Goal: Complete application form: Complete application form

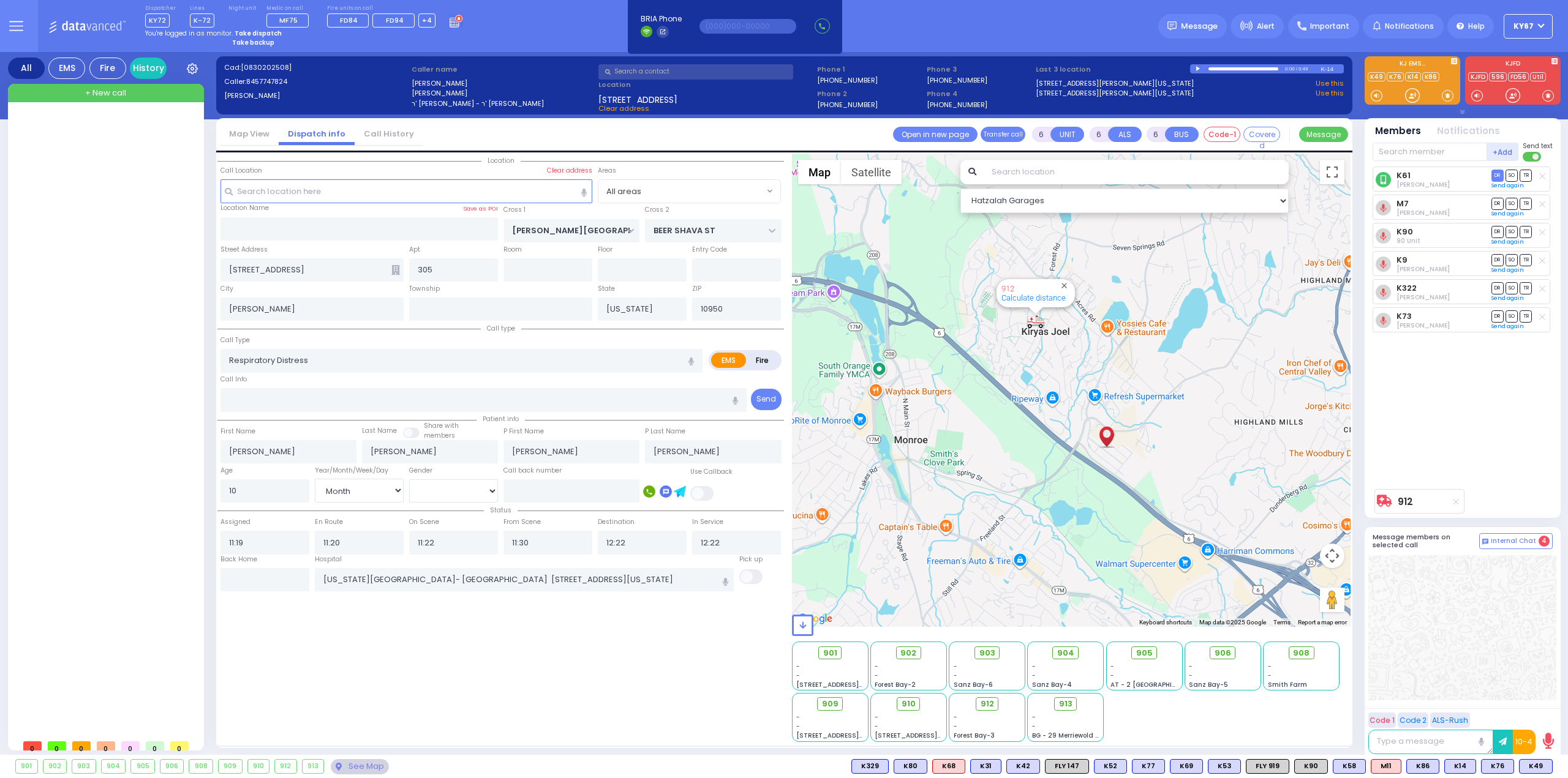
select select "Month"
select select "[DEMOGRAPHIC_DATA]"
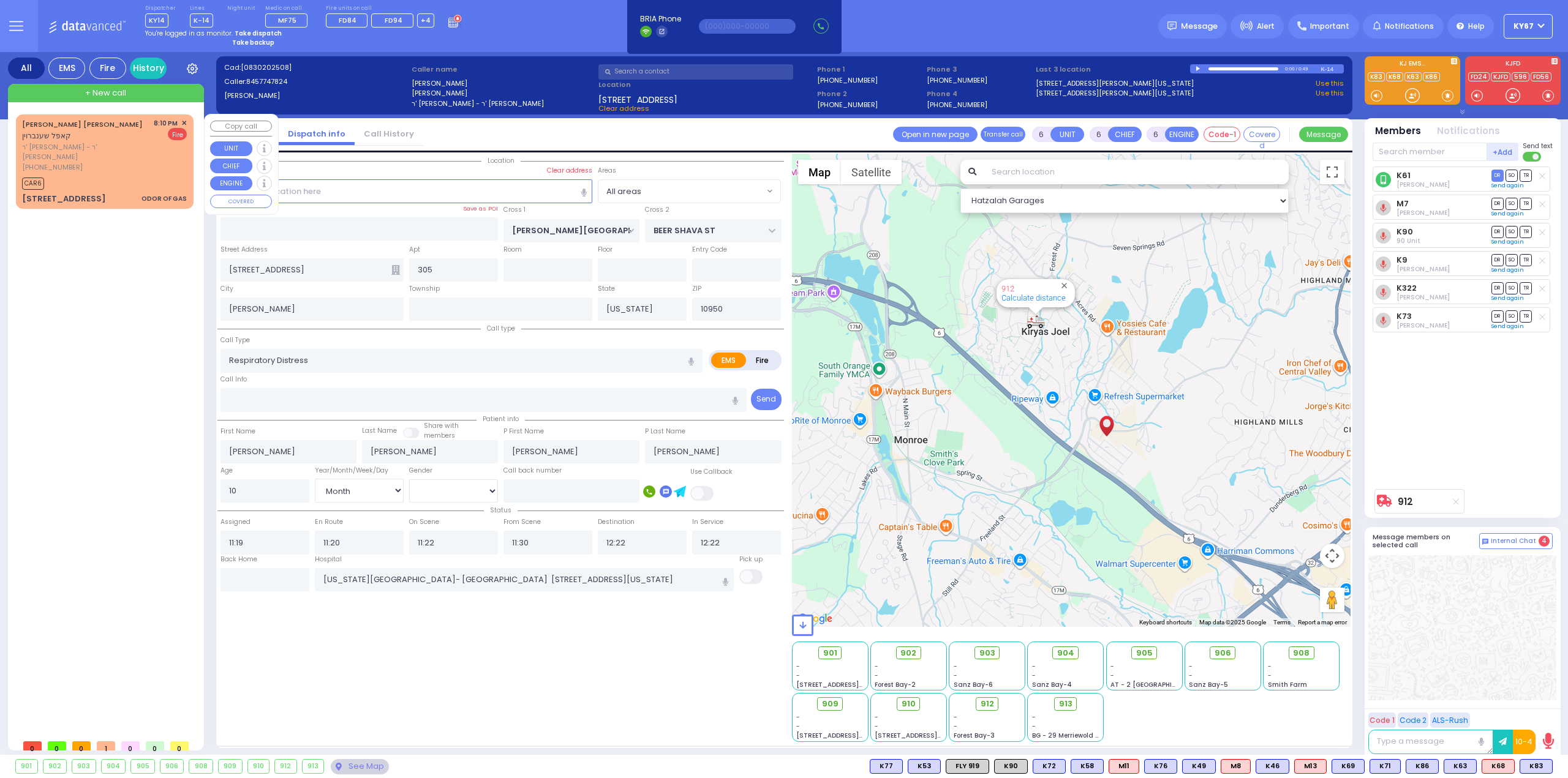
click at [117, 142] on span "ר' [PERSON_NAME] - ר' [PERSON_NAME]" at bounding box center [85, 152] width 127 height 20
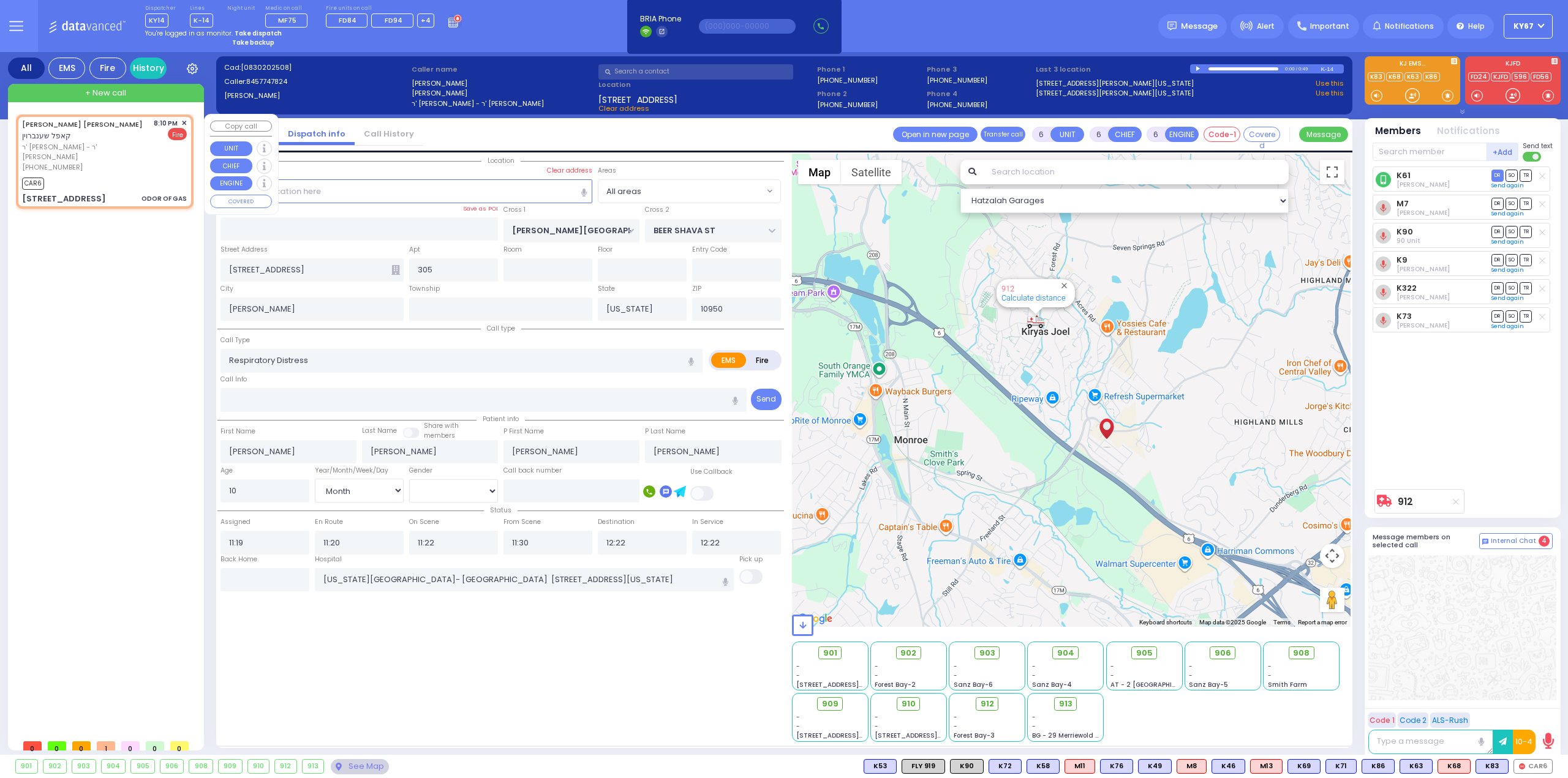
type input "2"
type input "1"
select select
type input "ODOR OF GAS"
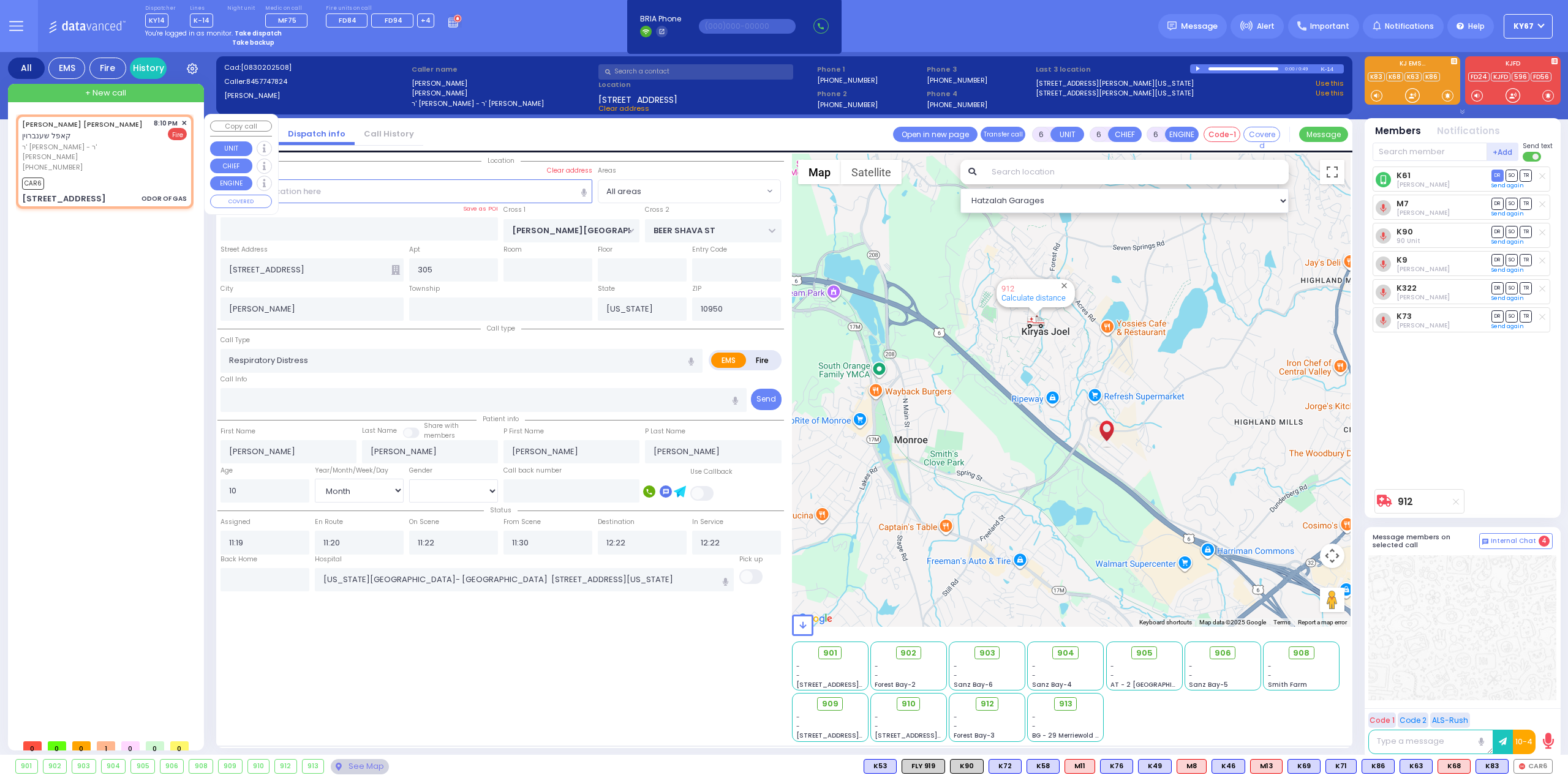
radio input "false"
radio input "true"
type input "[PERSON_NAME]"
select select
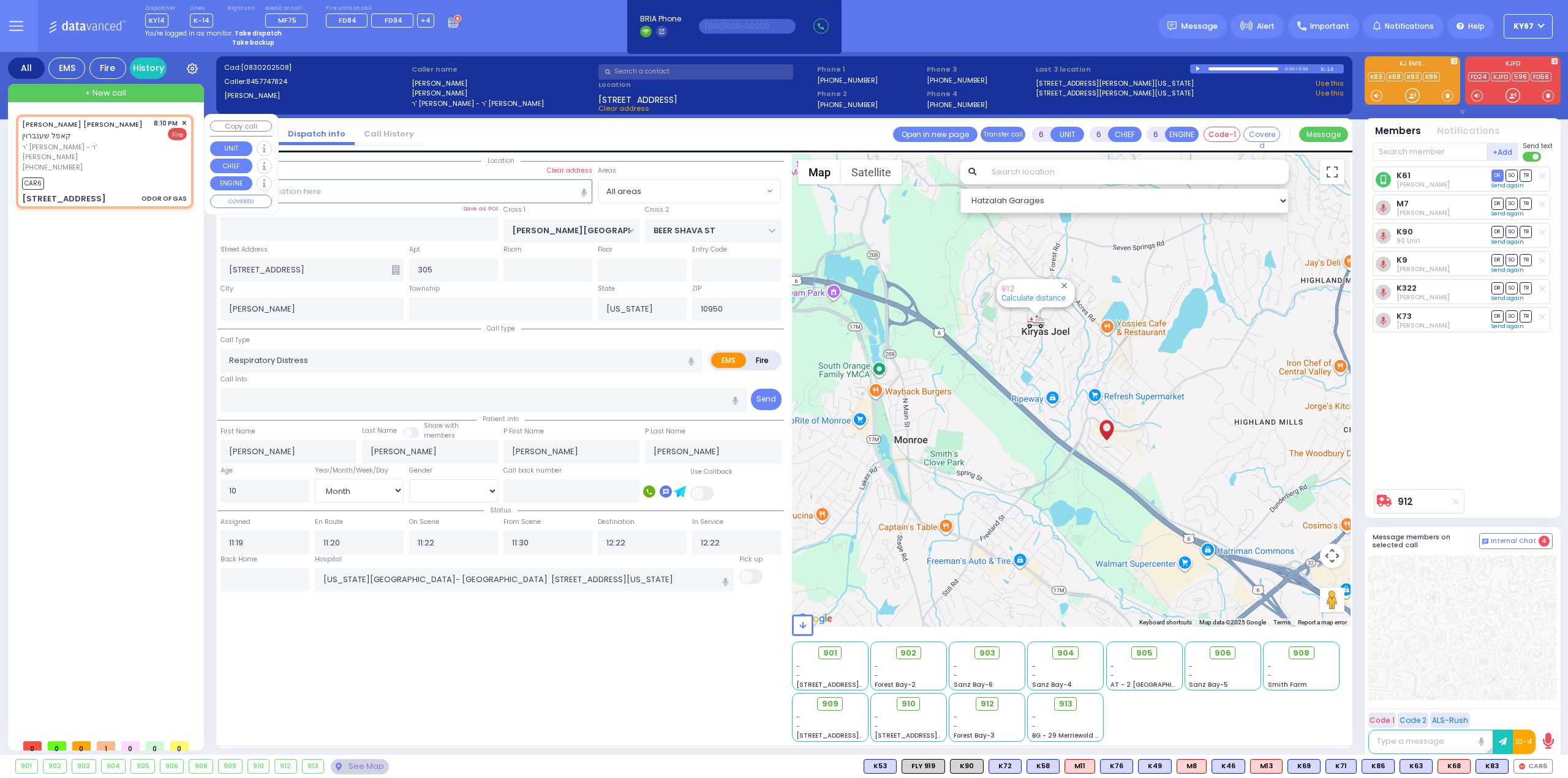
select select
type input "20:10"
type input "20:12"
select select "Hatzalah Garages"
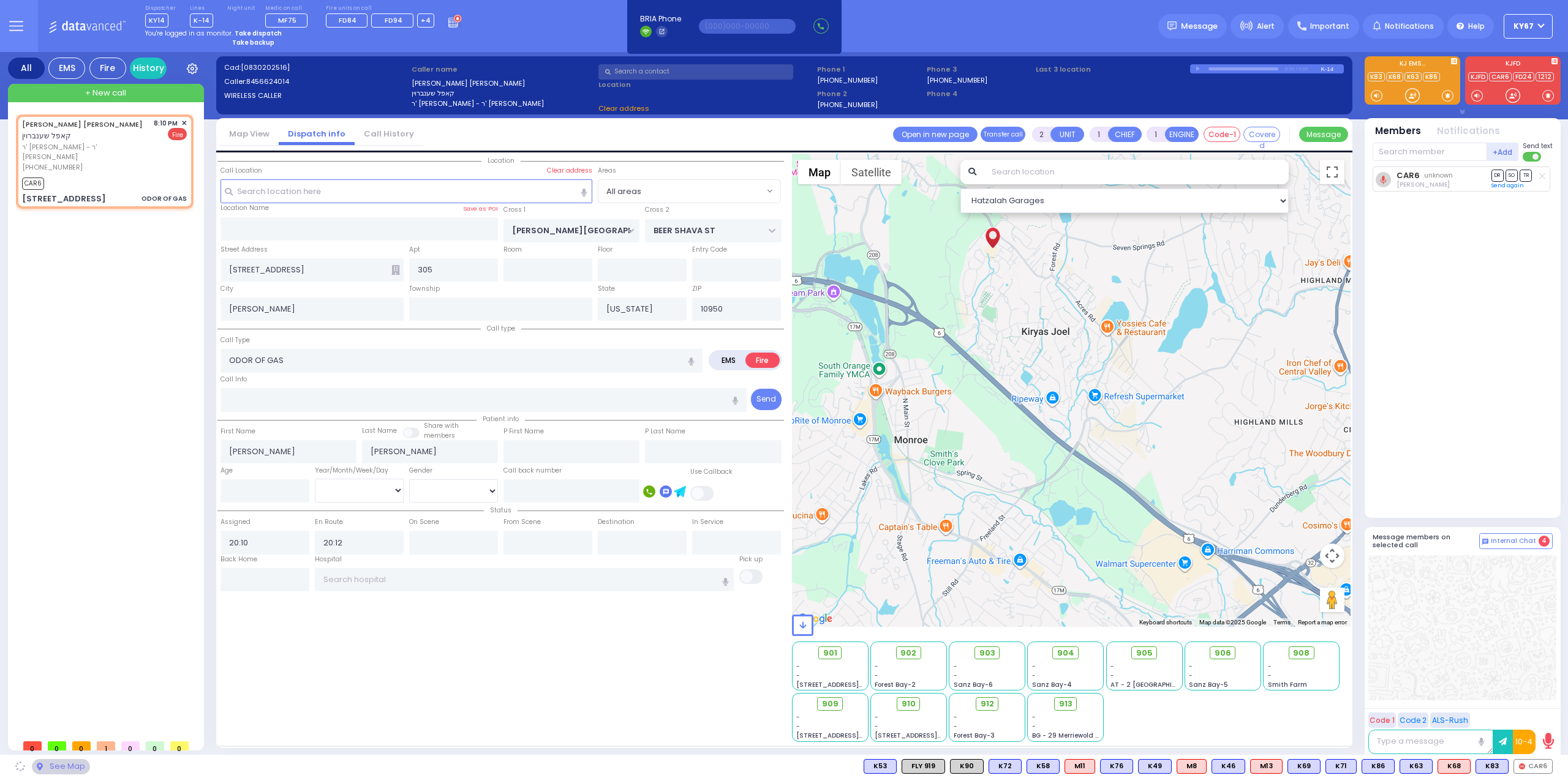
type input "KRAKOW BLVD"
type input "ANIPOLI DR"
type input "[STREET_ADDRESS]"
type input "101"
type input "Monroe"
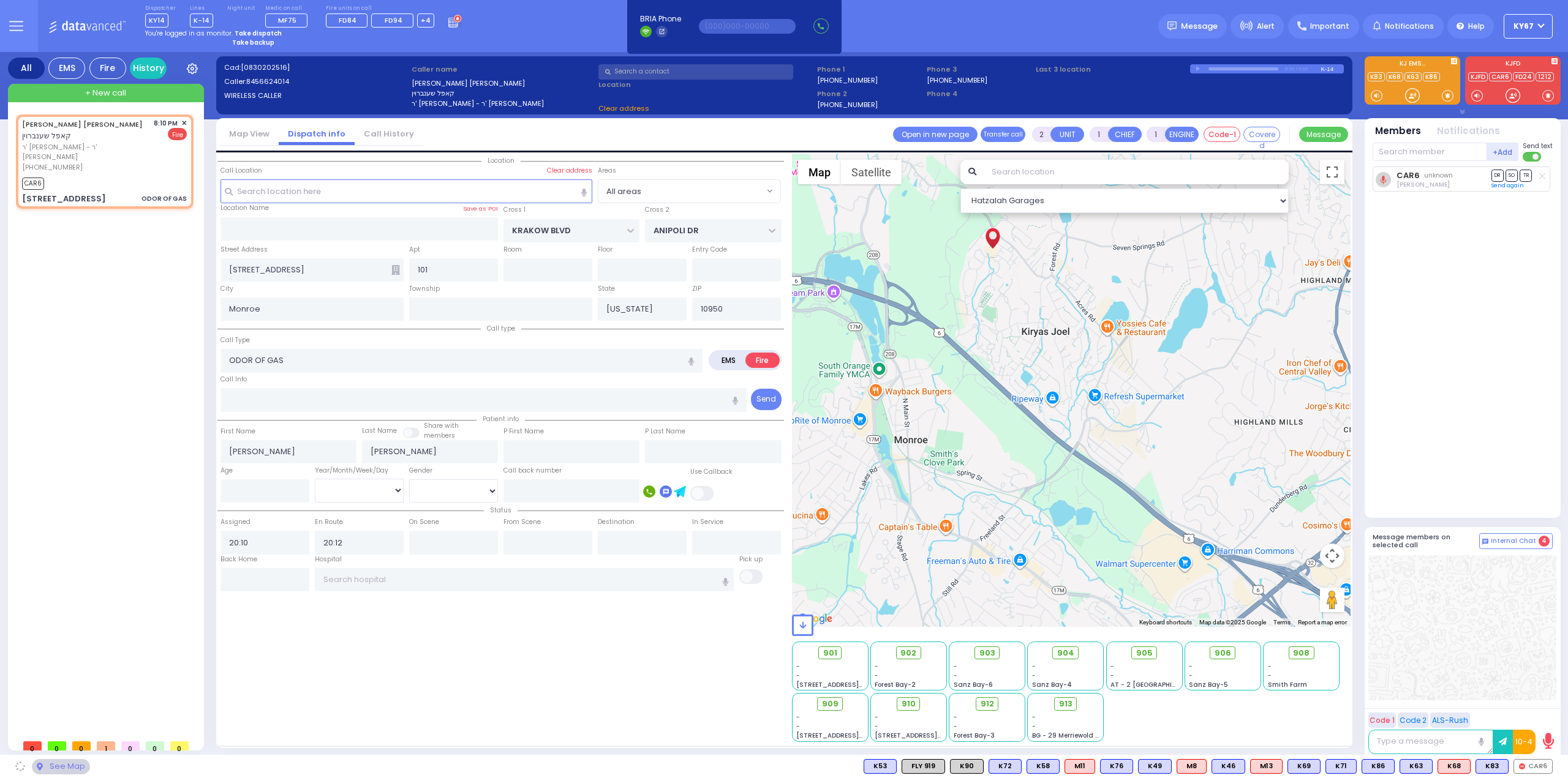
select select "ATZEI TAMURIM"
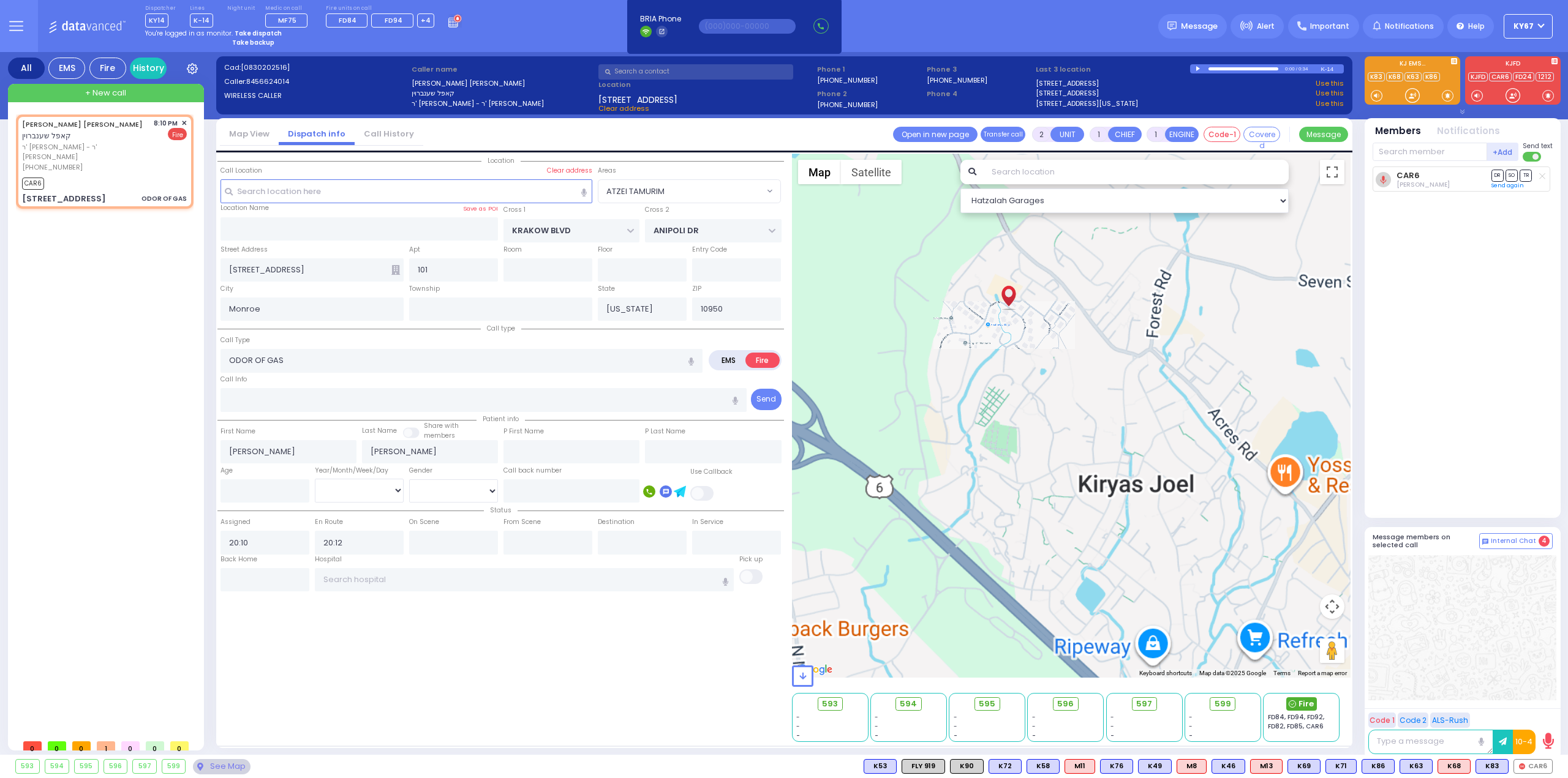
click at [1306, 705] on span "Fire" at bounding box center [1306, 704] width 15 height 12
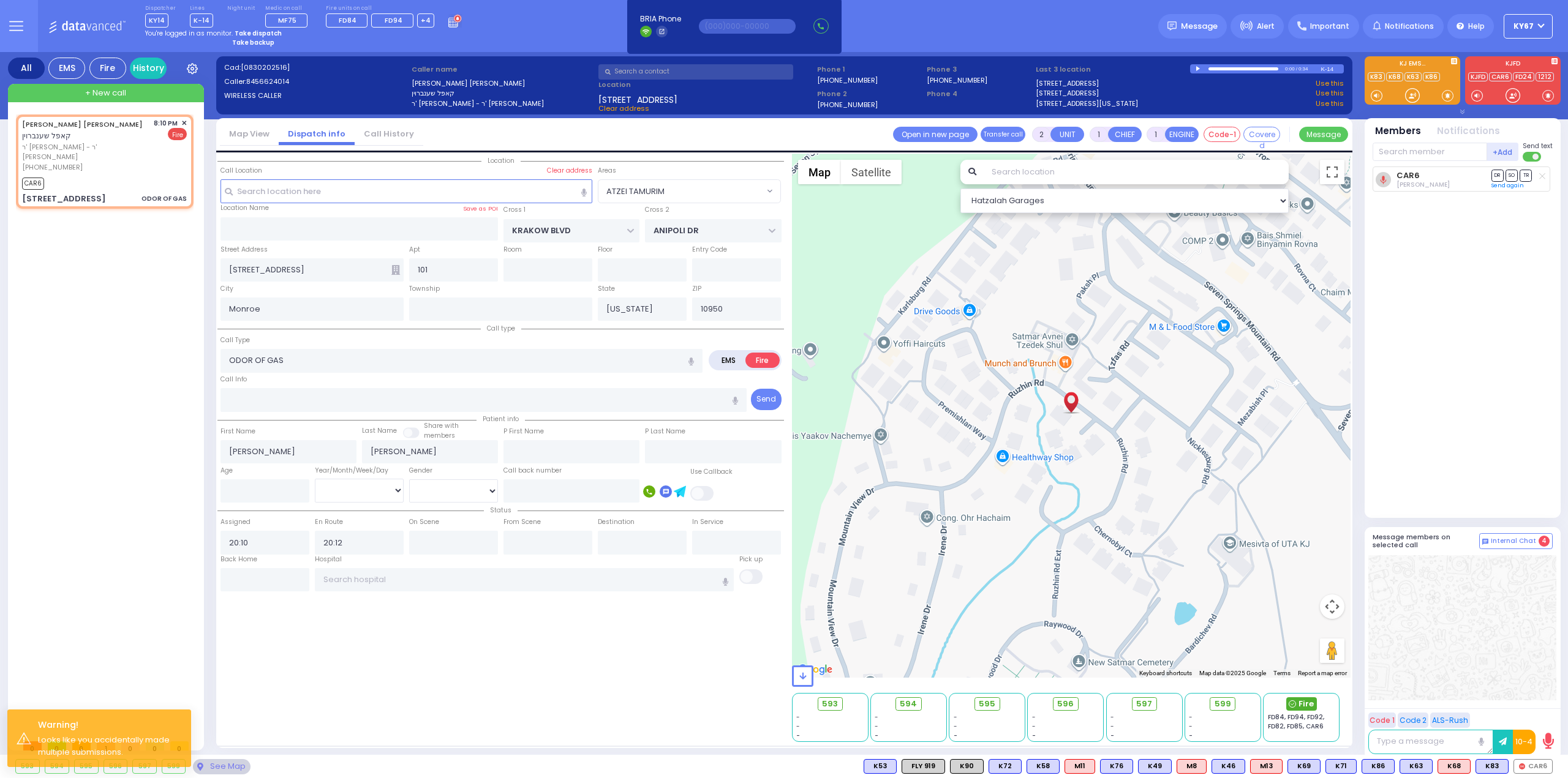
select select
radio input "true"
select select
select select "Hatzalah Garages"
select select "ATZEI TAMURIM"
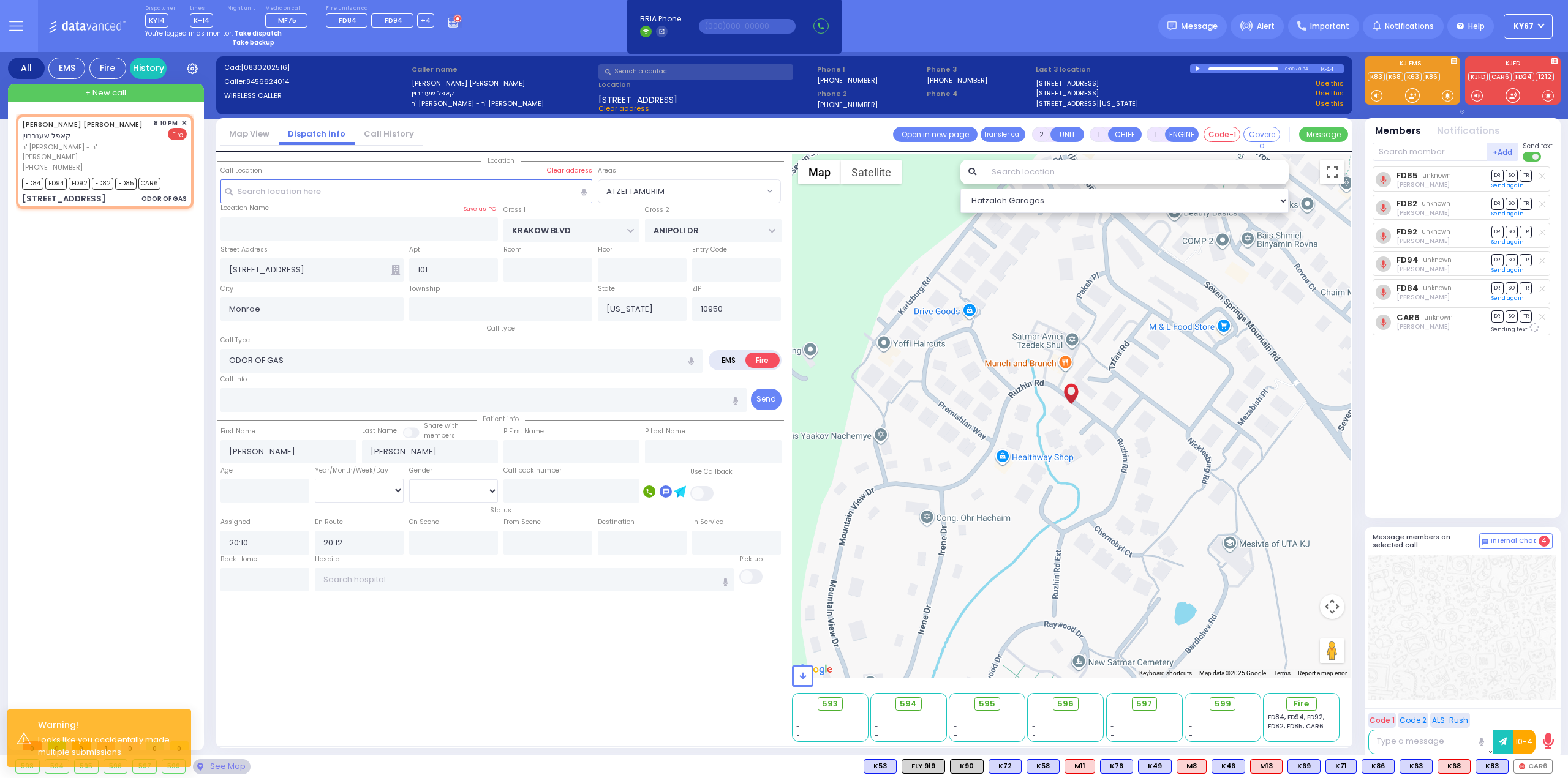
select select
radio input "true"
select select
select select "Hatzalah Garages"
select select "ATZEI TAMURIM"
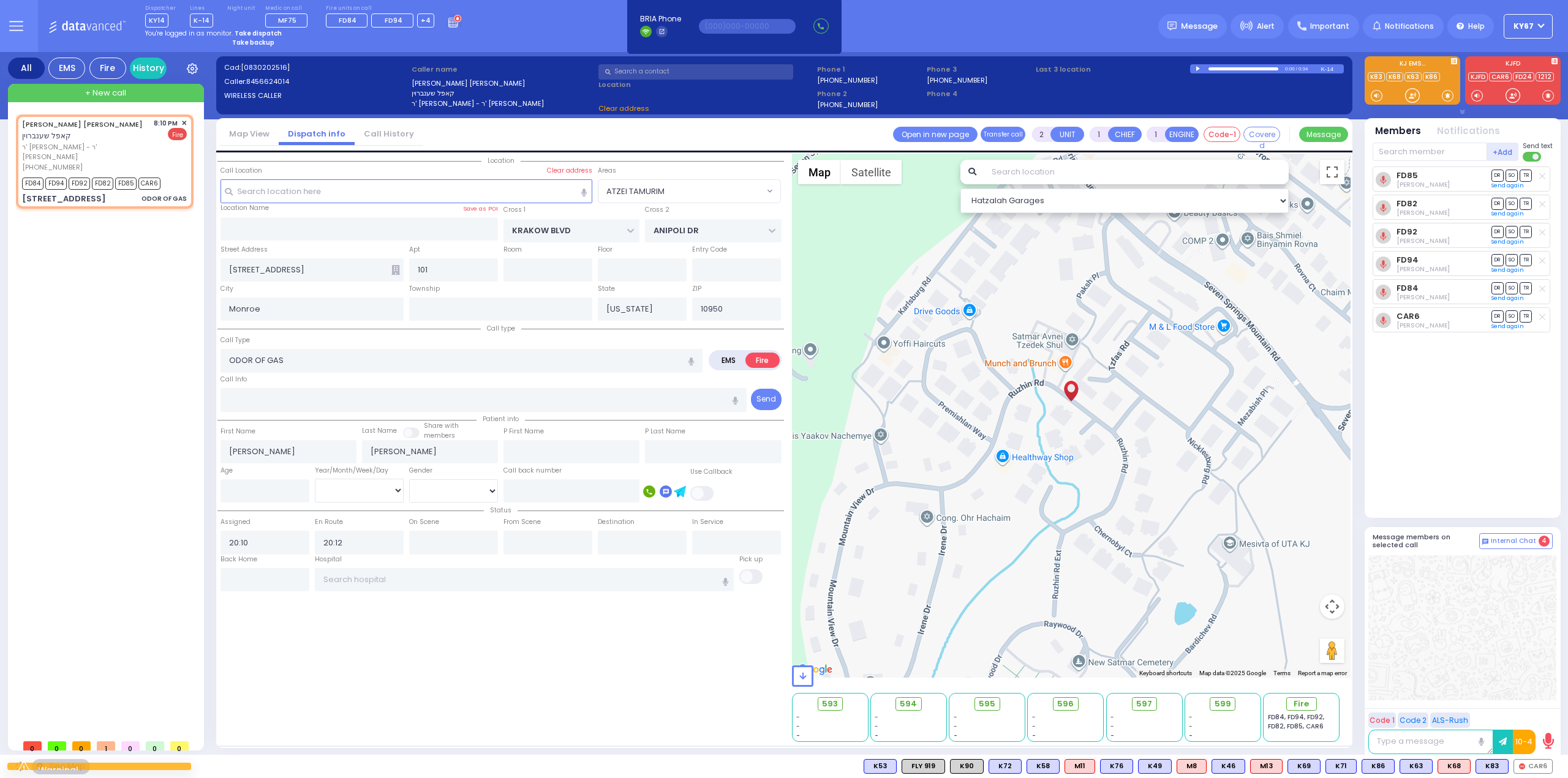
select select
radio input "true"
select select
select select "Hatzalah Garages"
select select "ATZEI TAMURIM"
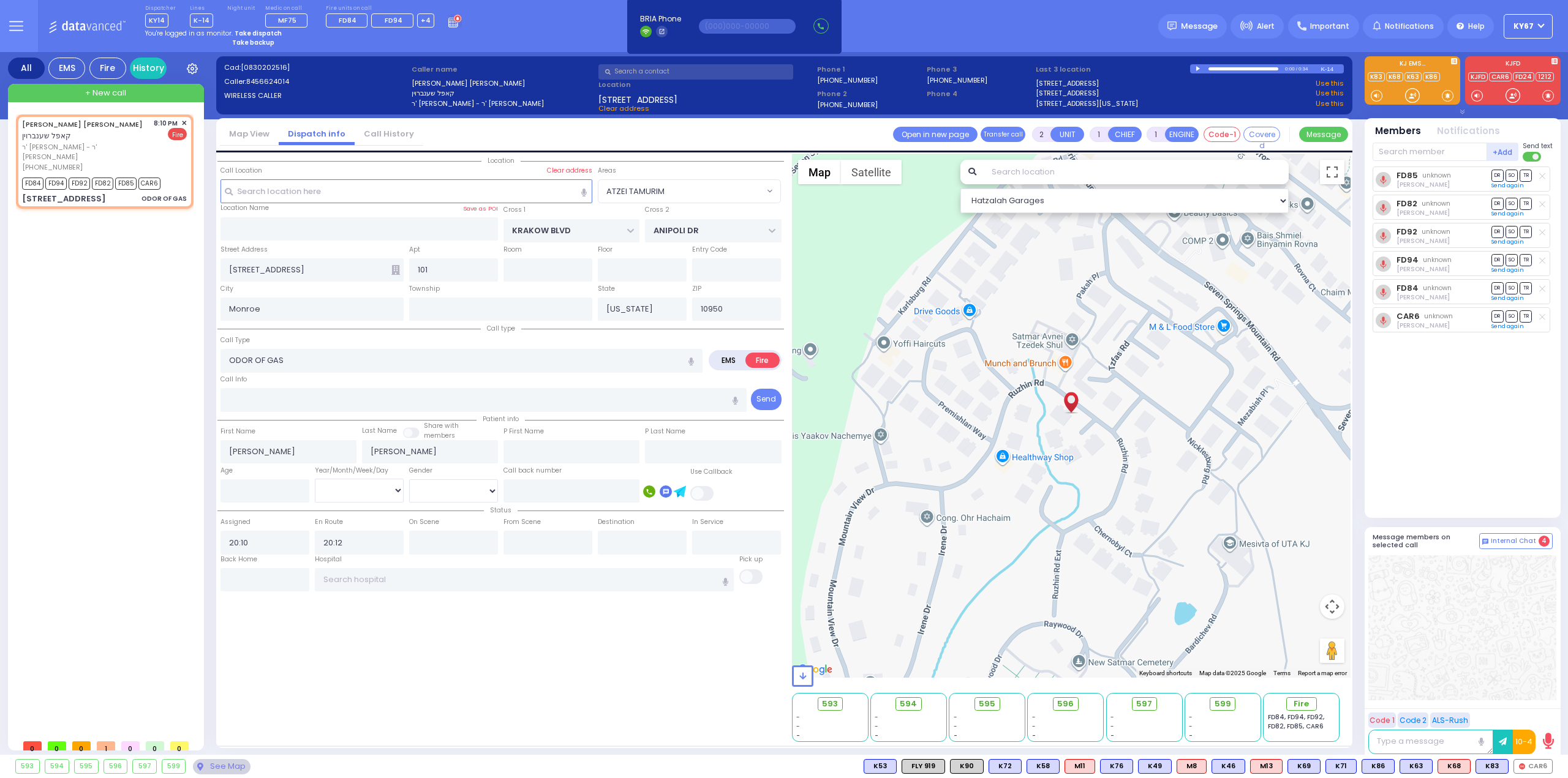
select select
radio input "true"
select select
select select "Hatzalah Garages"
radio input "true"
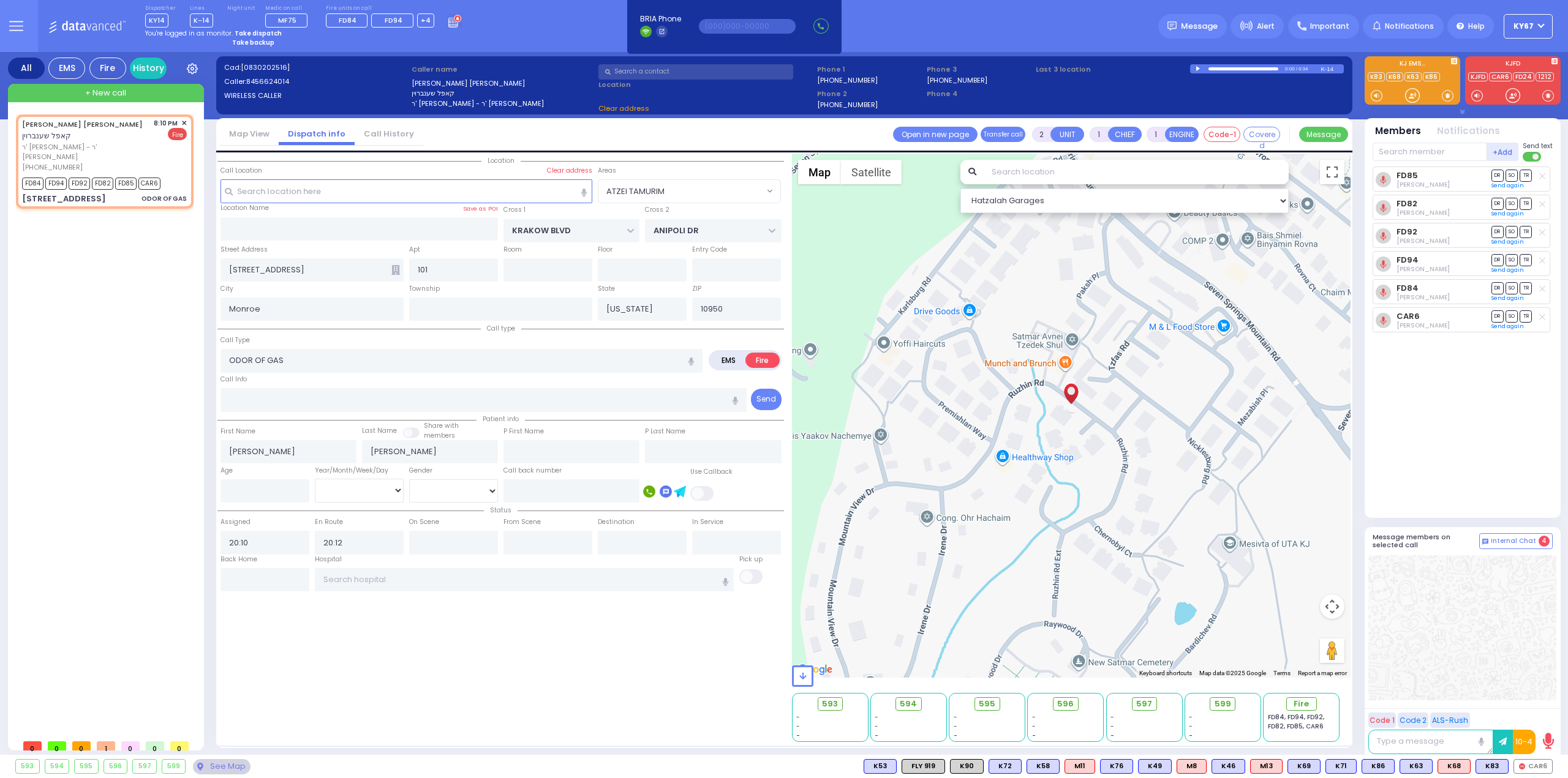
select select
select select "ATZEI TAMURIM"
select select "Hatzalah Garages"
select select "ATZEI TAMURIM"
